Goal: Information Seeking & Learning: Learn about a topic

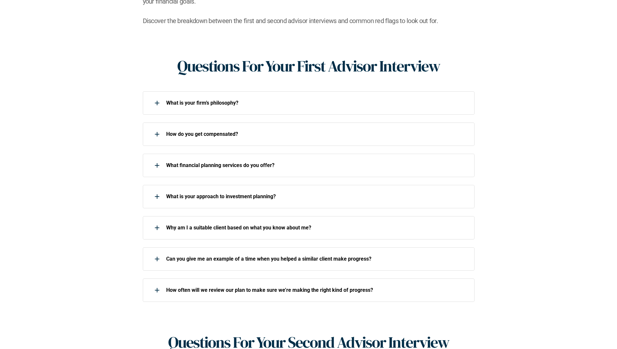
scroll to position [228, 0]
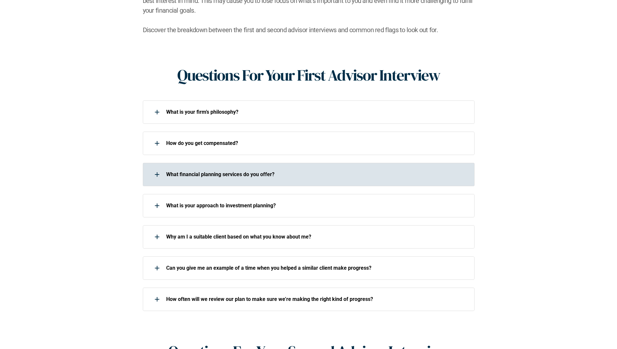
click at [158, 168] on div at bounding box center [157, 174] width 13 height 13
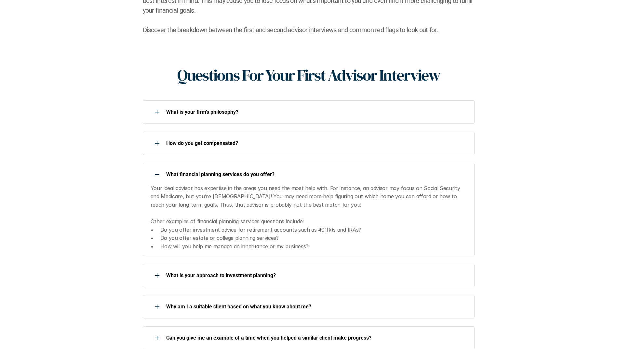
click at [156, 168] on div at bounding box center [157, 174] width 13 height 13
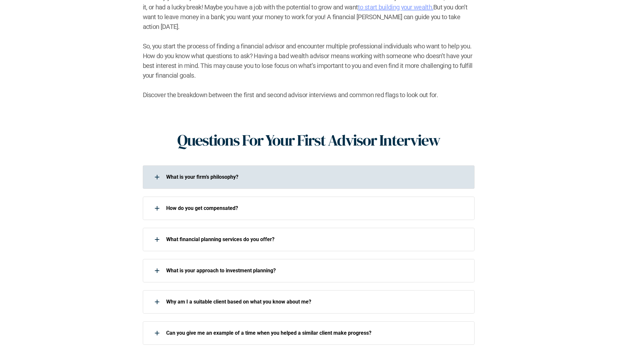
click at [157, 175] on icon at bounding box center [157, 177] width 1 height 5
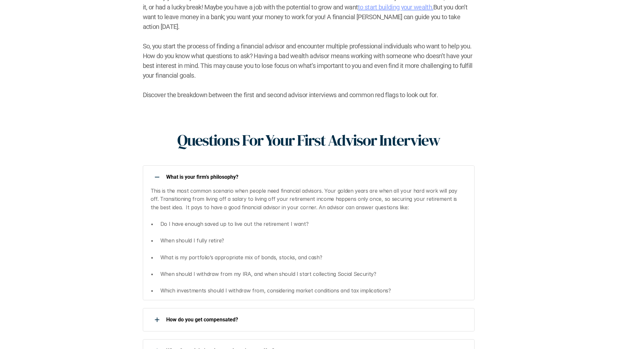
click at [156, 171] on div at bounding box center [157, 177] width 13 height 13
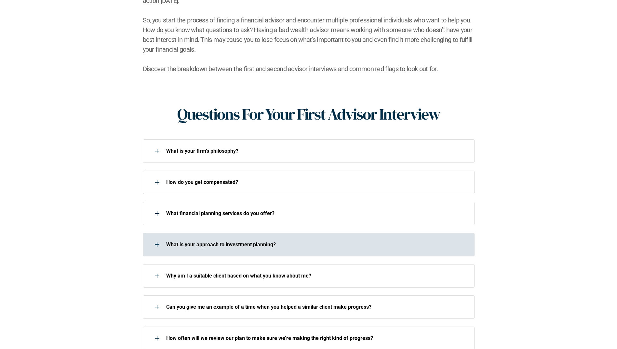
scroll to position [228, 0]
